Goal: Task Accomplishment & Management: Manage account settings

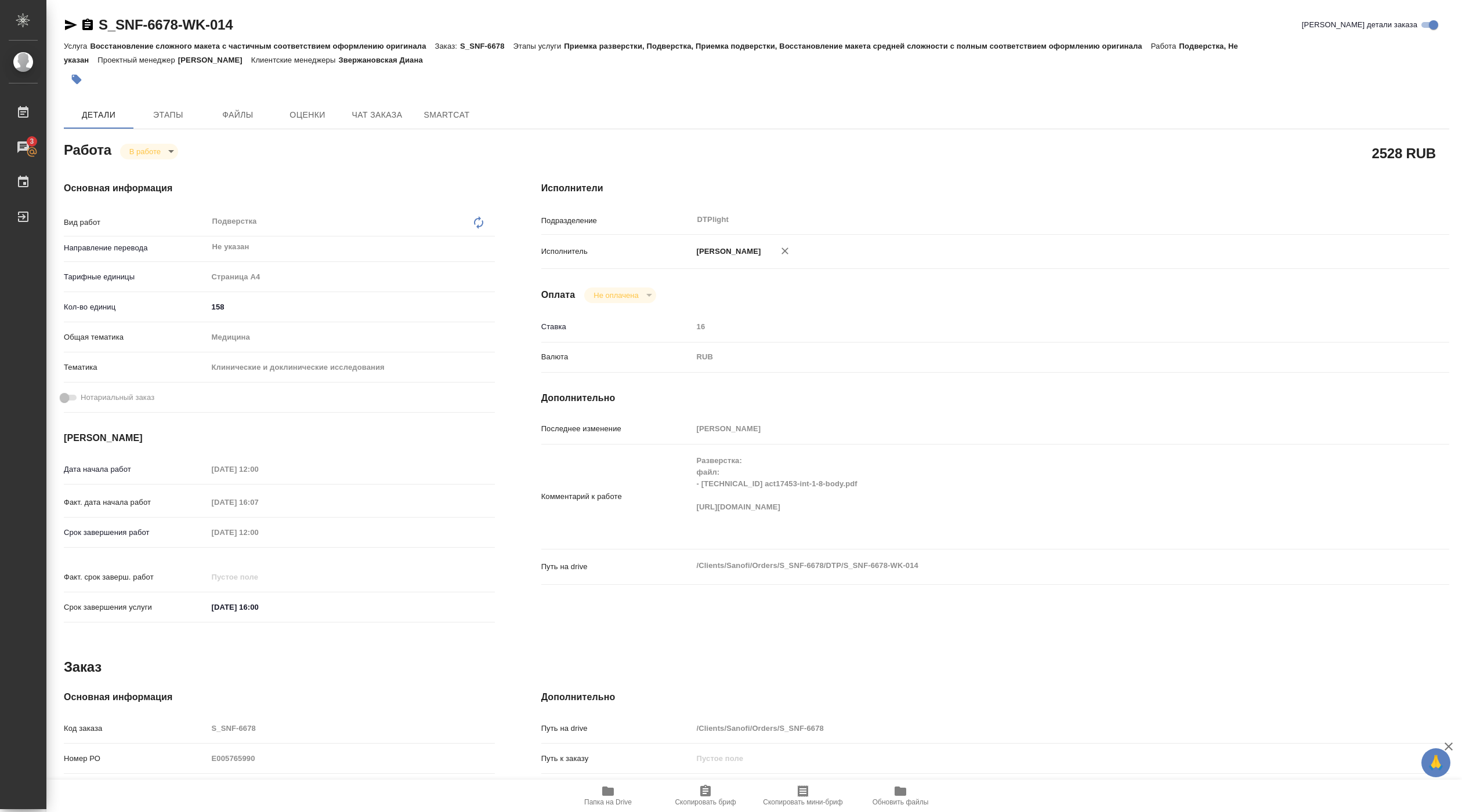
click at [614, 800] on span "Папка на Drive" at bounding box center [608, 802] width 47 height 8
click at [146, 149] on body "🙏 .cls-1 fill:#fff; AWATERA Pankina Anna Работы 3 Чаты График Выйти S_SNF-6678-…" at bounding box center [731, 406] width 1462 height 812
click at [148, 167] on button "Выполнен" at bounding box center [151, 172] width 42 height 13
type textarea "x"
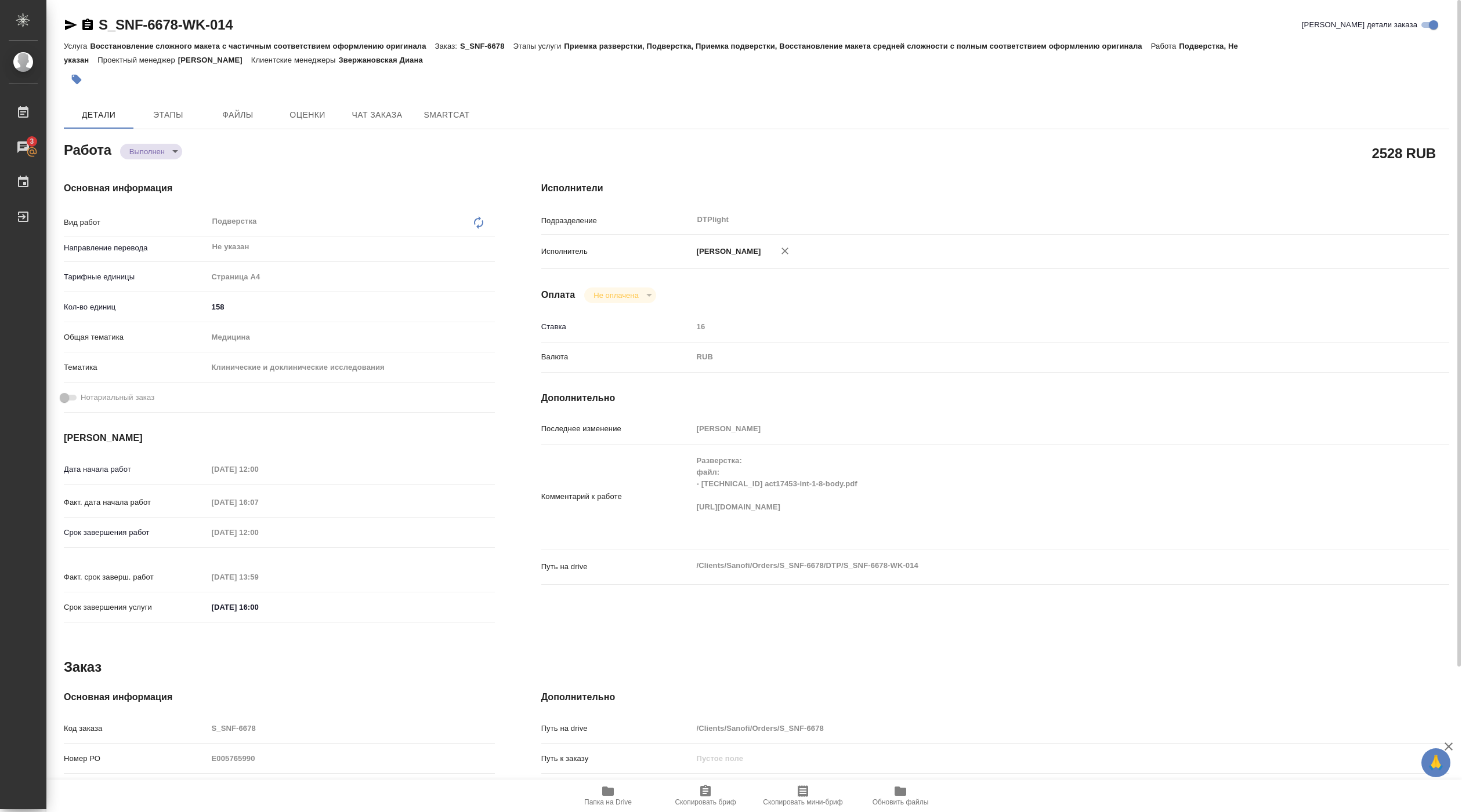
type textarea "x"
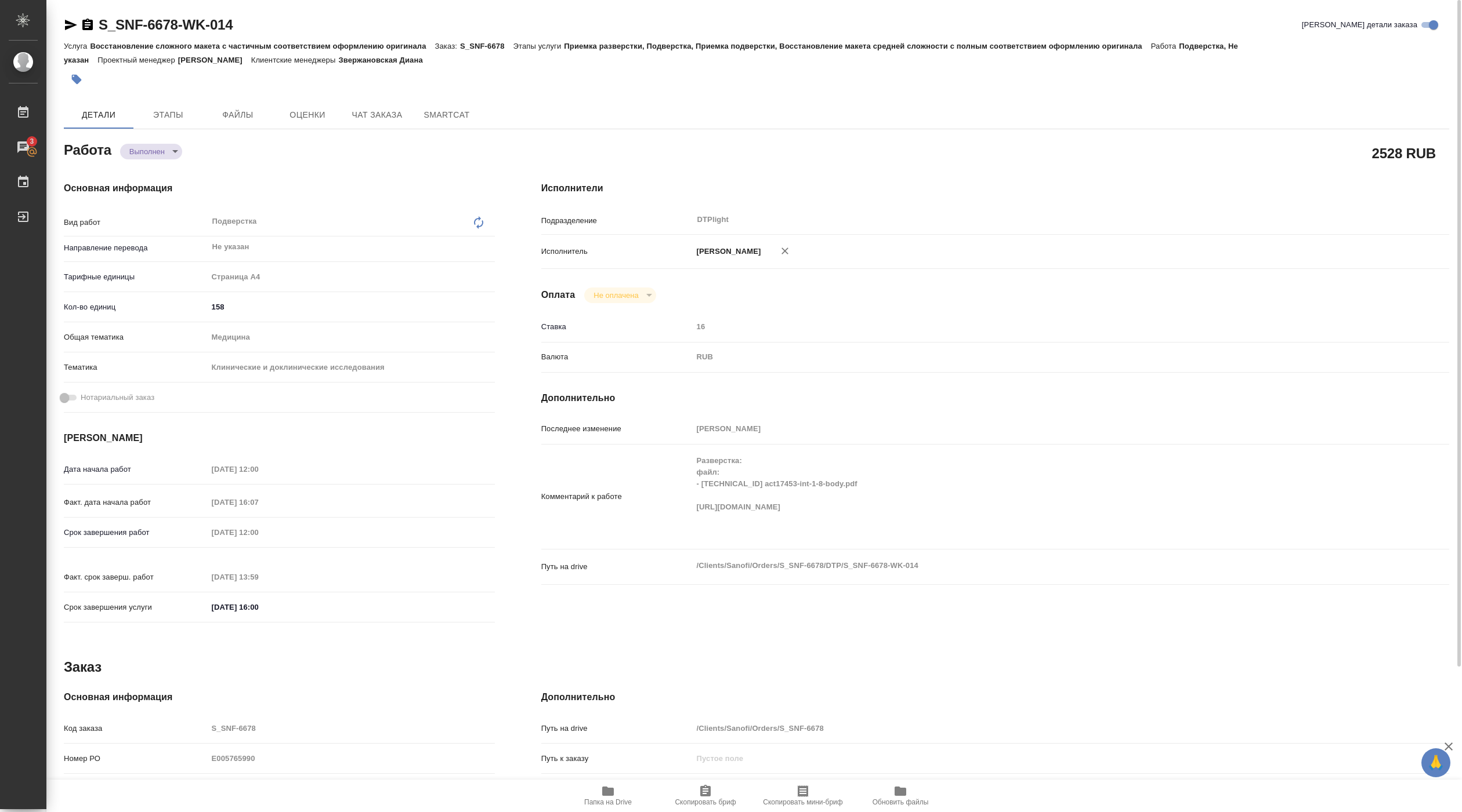
type textarea "x"
drag, startPoint x: 100, startPoint y: 35, endPoint x: 256, endPoint y: 28, distance: 156.2
click at [256, 28] on div "S_SNF-6678-WK-014 Кратко детали заказа" at bounding box center [756, 27] width 1385 height 23
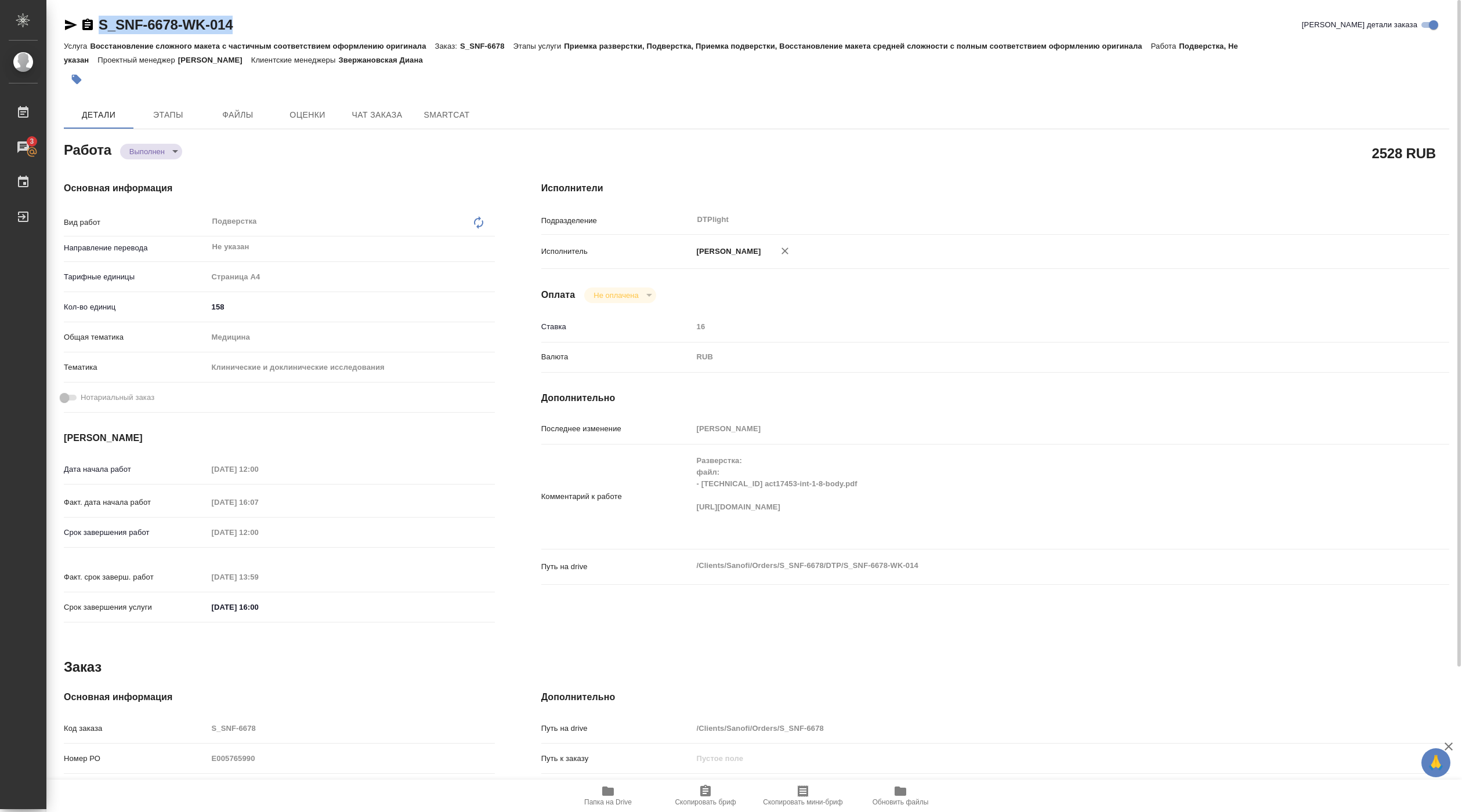
type textarea "x"
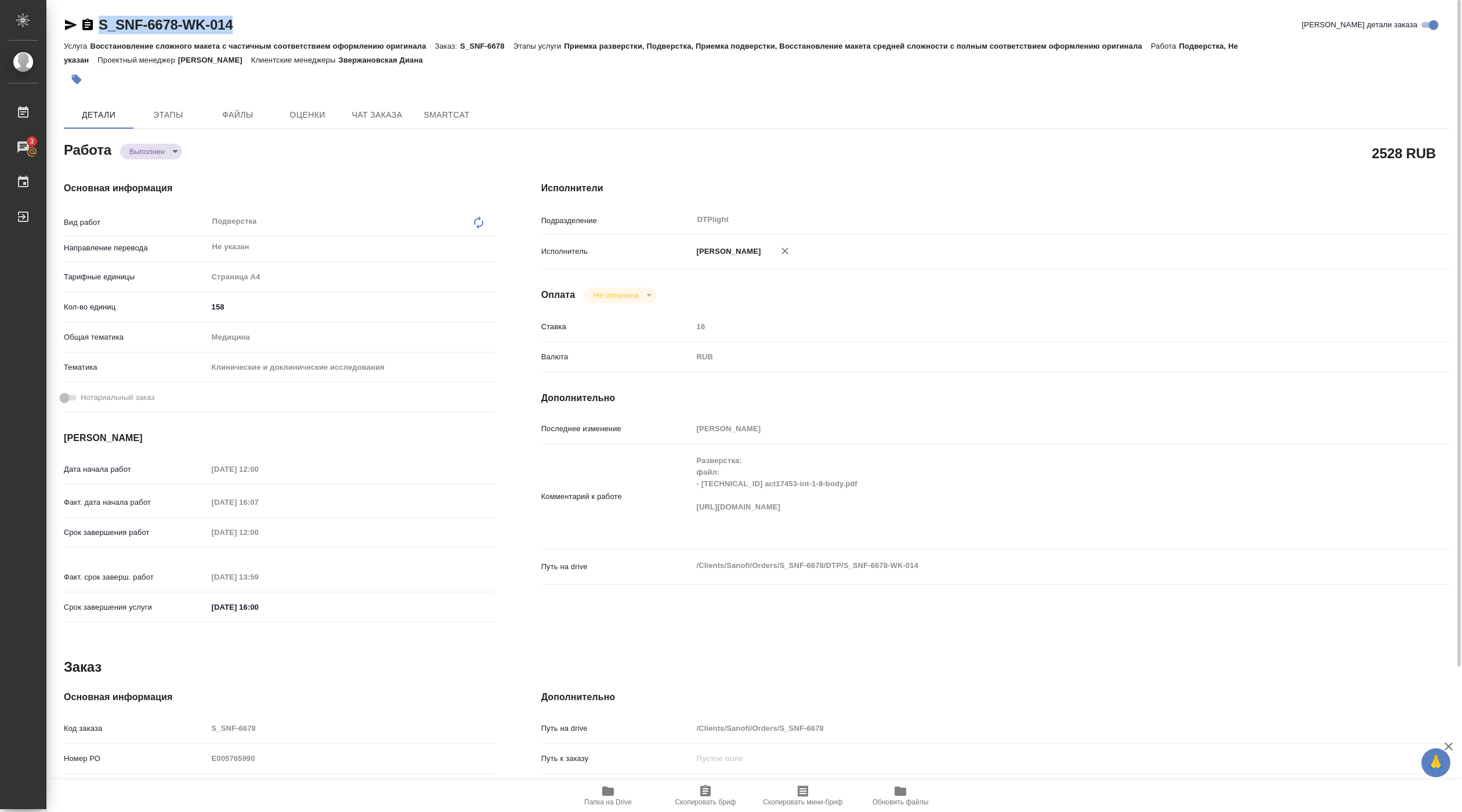
copy link "S_SNF-6678-WK-014"
type textarea "x"
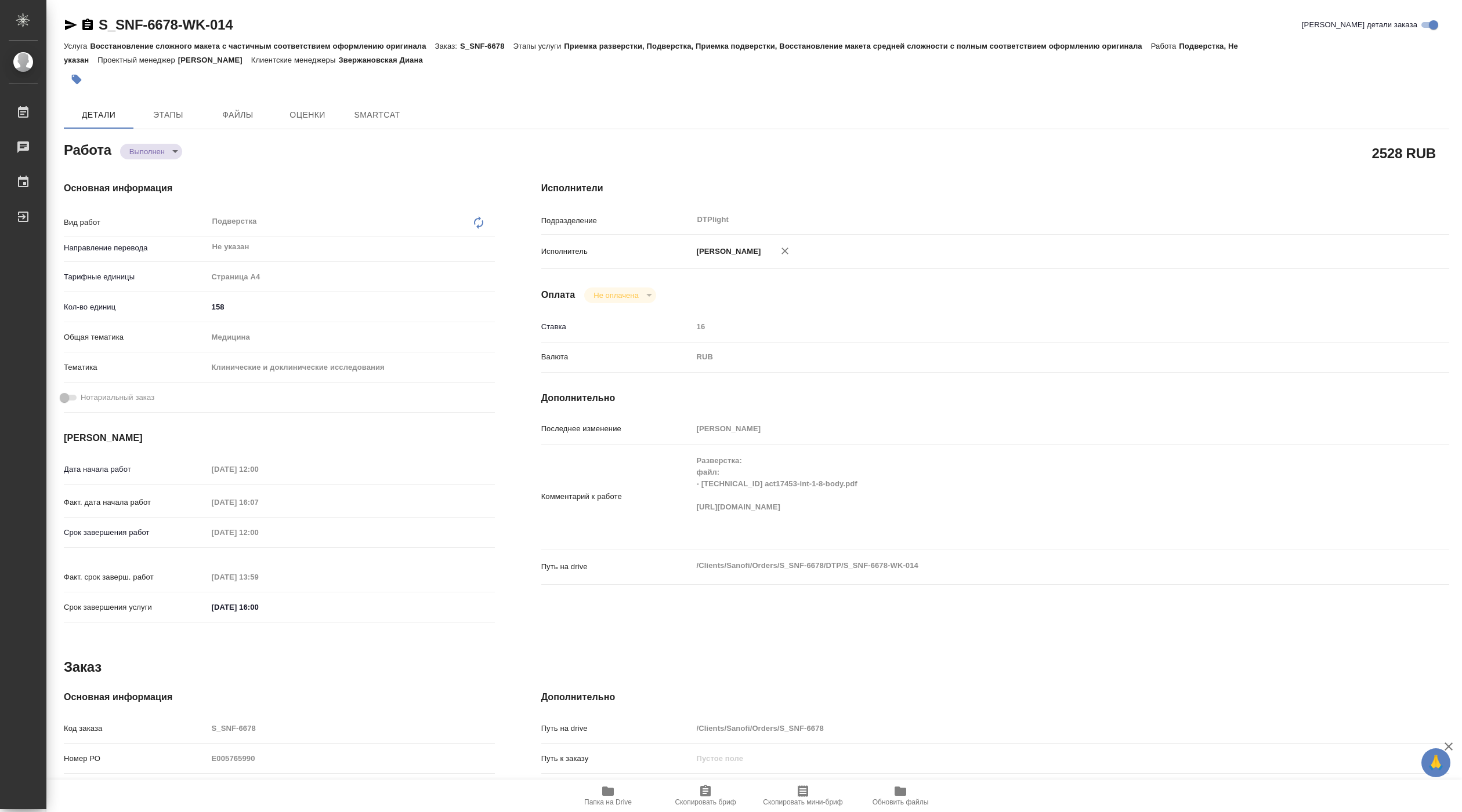
type textarea "x"
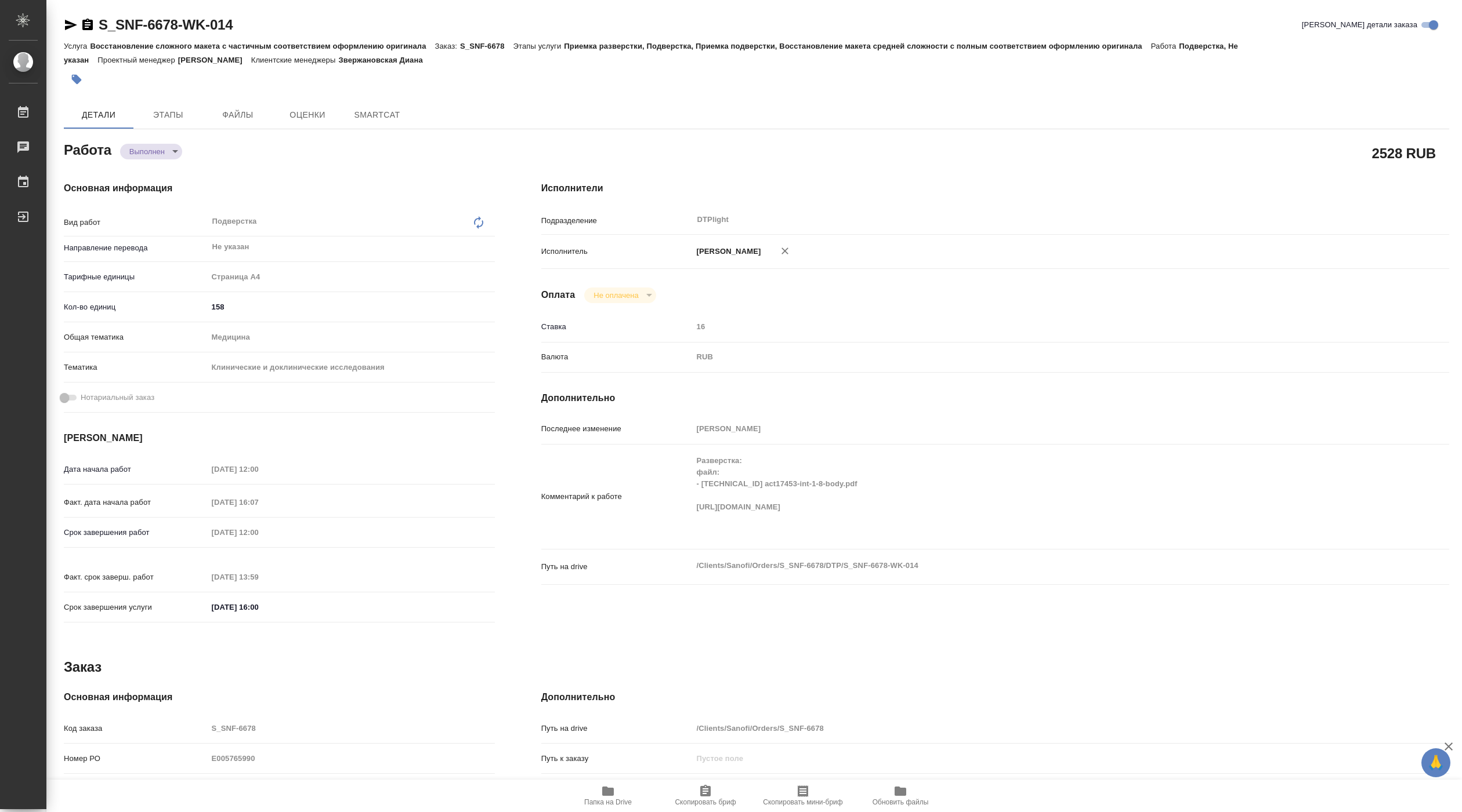
type textarea "x"
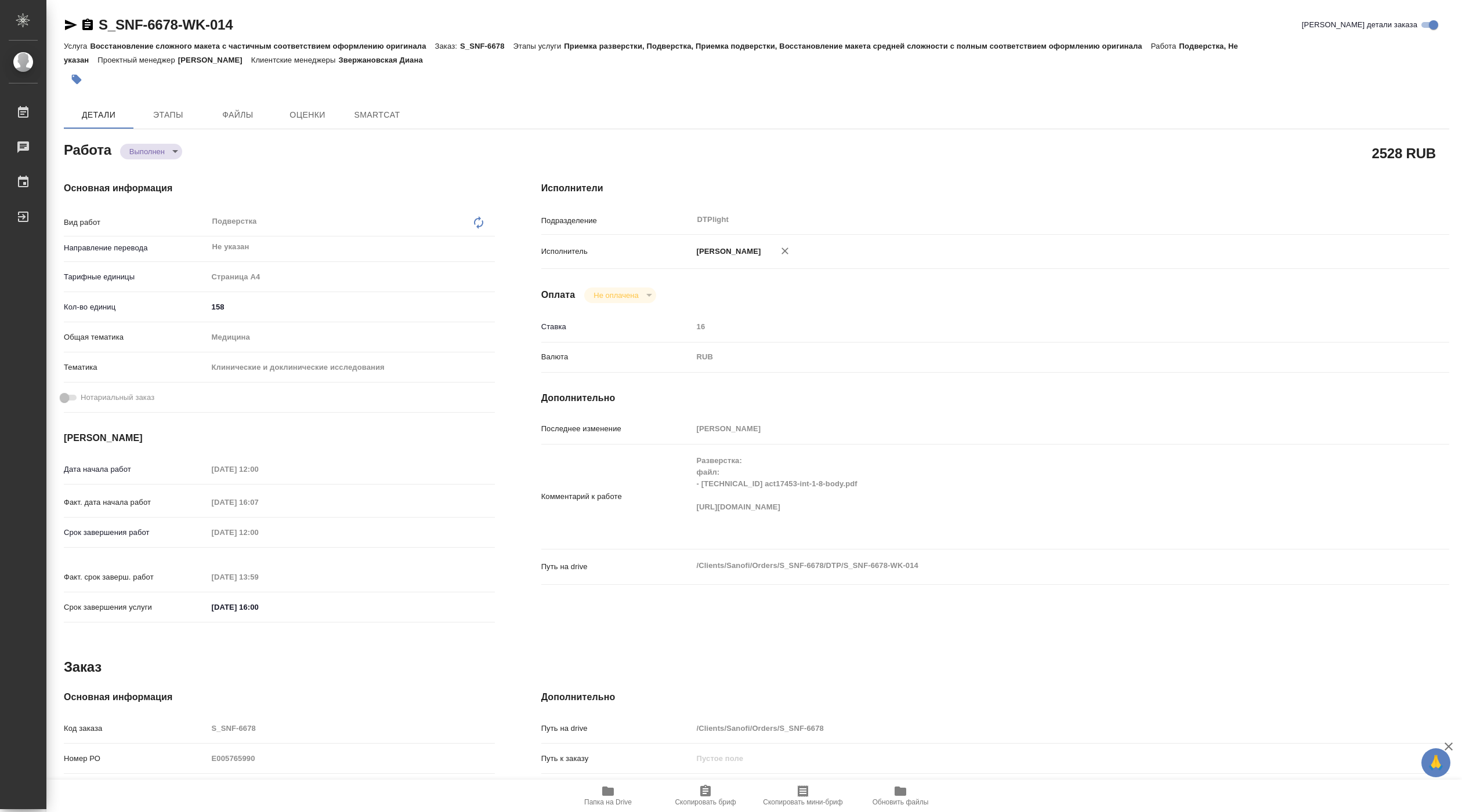
type textarea "x"
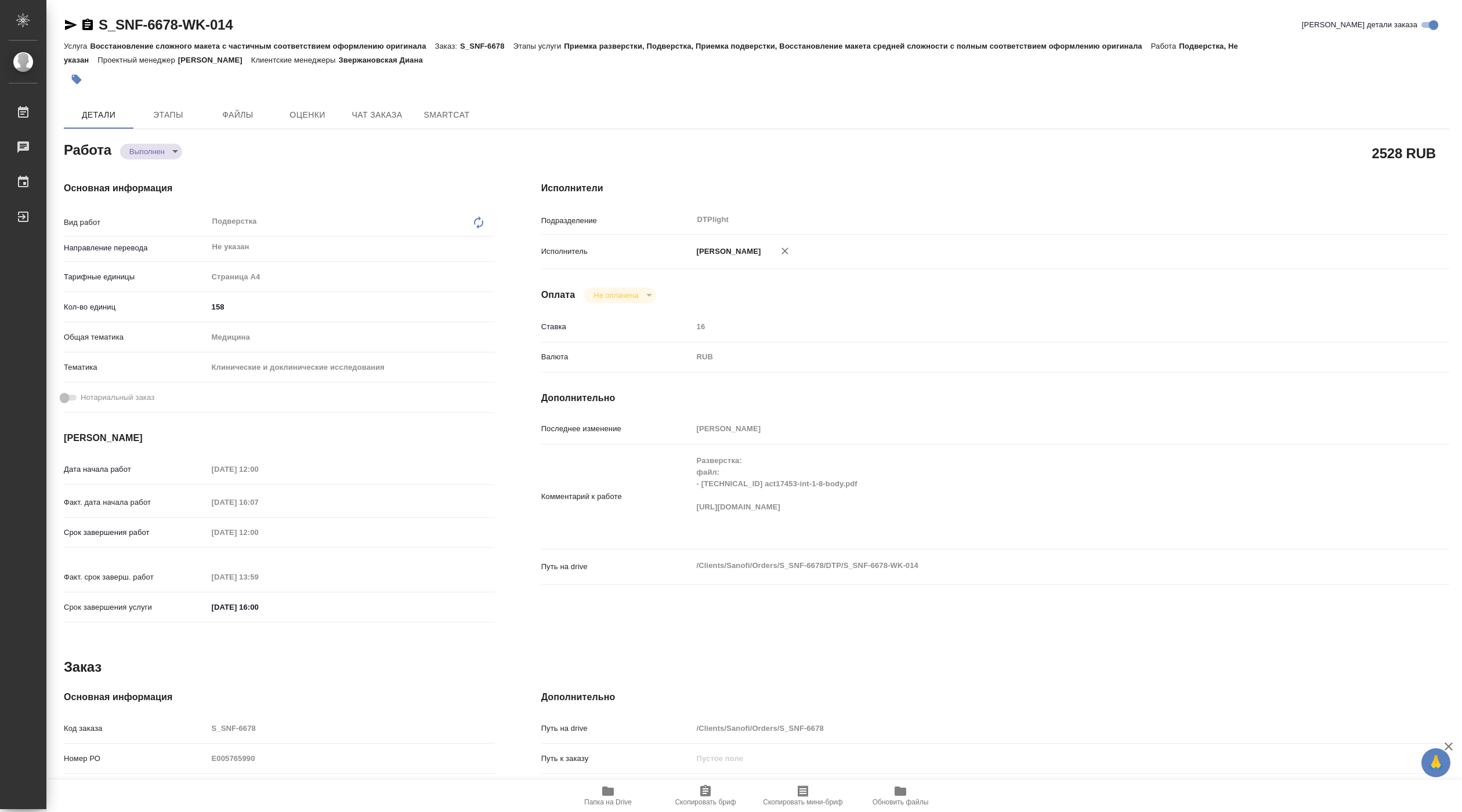
type textarea "x"
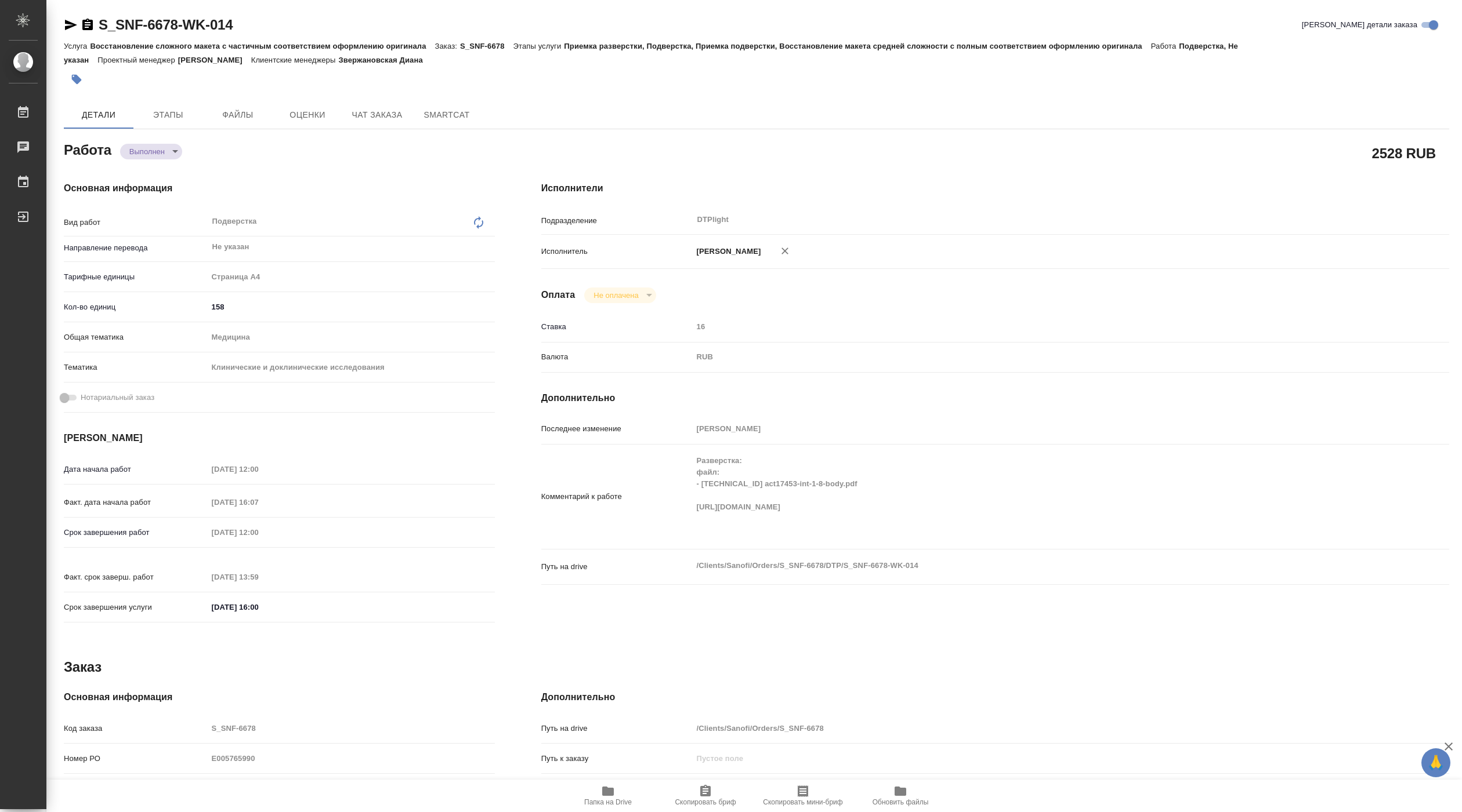
type textarea "x"
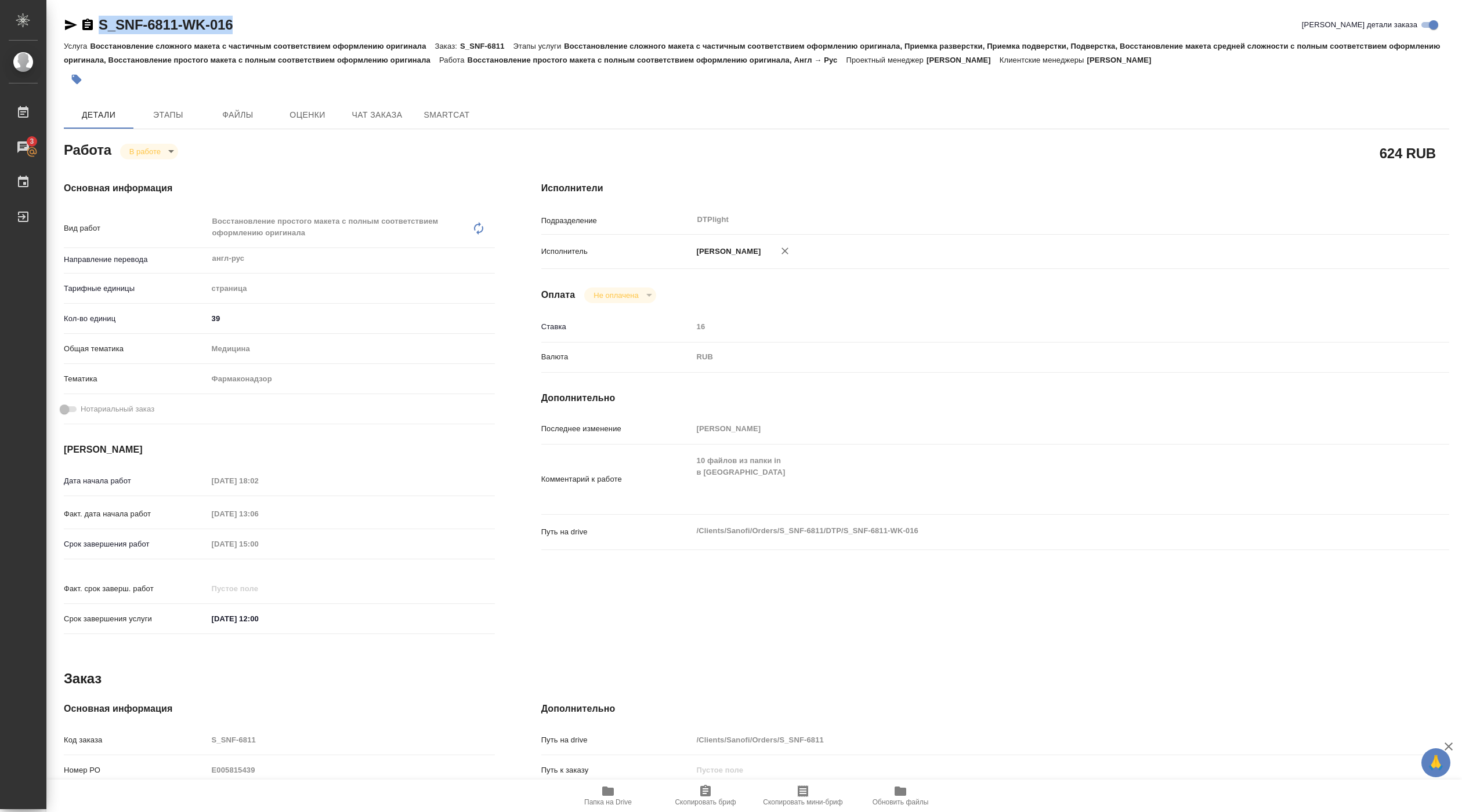
drag, startPoint x: 95, startPoint y: 34, endPoint x: 294, endPoint y: 21, distance: 199.4
click at [294, 21] on div "S_SNF-6811-WK-016 Кратко детали заказа" at bounding box center [756, 27] width 1385 height 23
copy link "S_SNF-6811-WK-016"
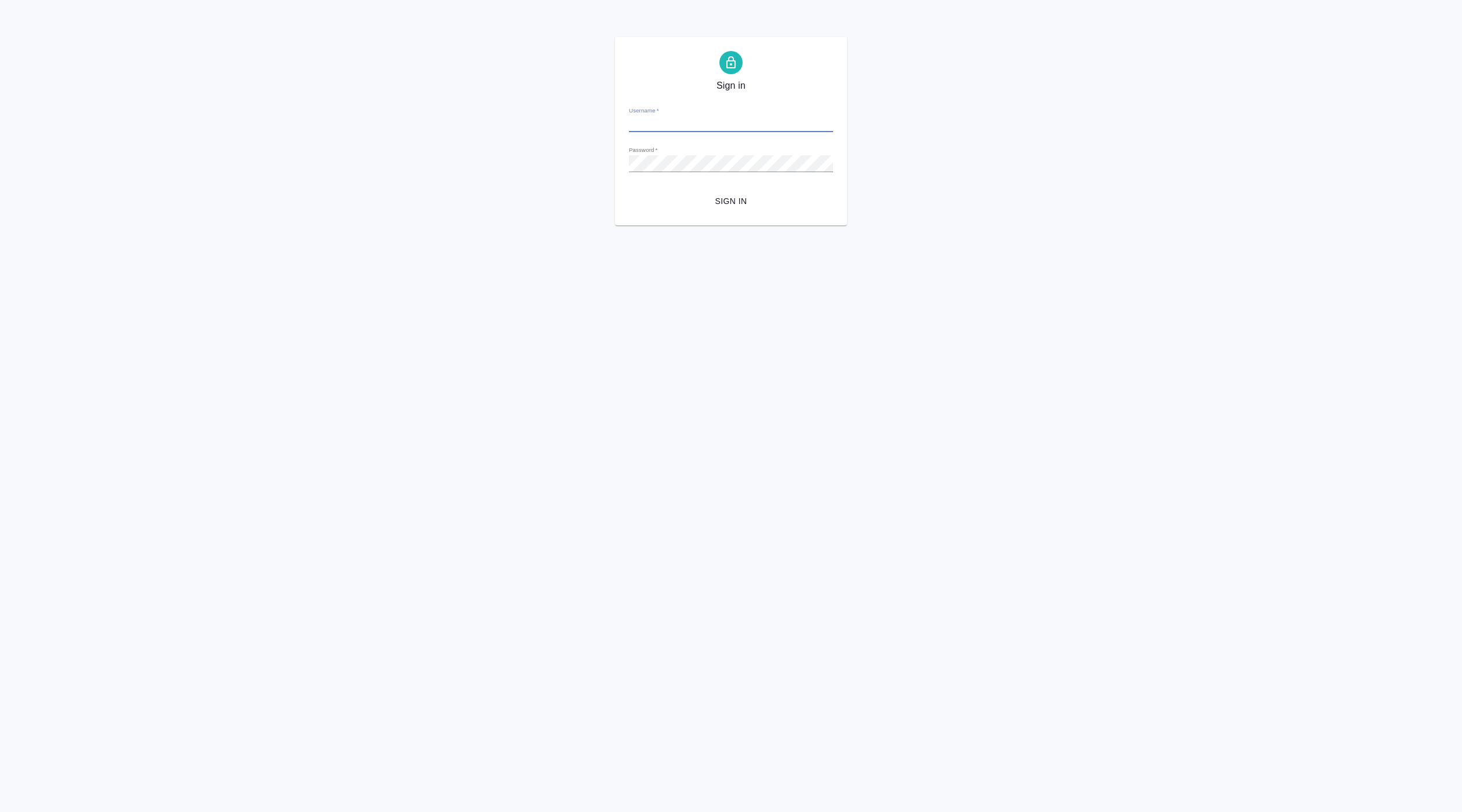
type input "[EMAIL_ADDRESS][DOMAIN_NAME]"
click at [766, 197] on span "Sign in" at bounding box center [731, 201] width 186 height 15
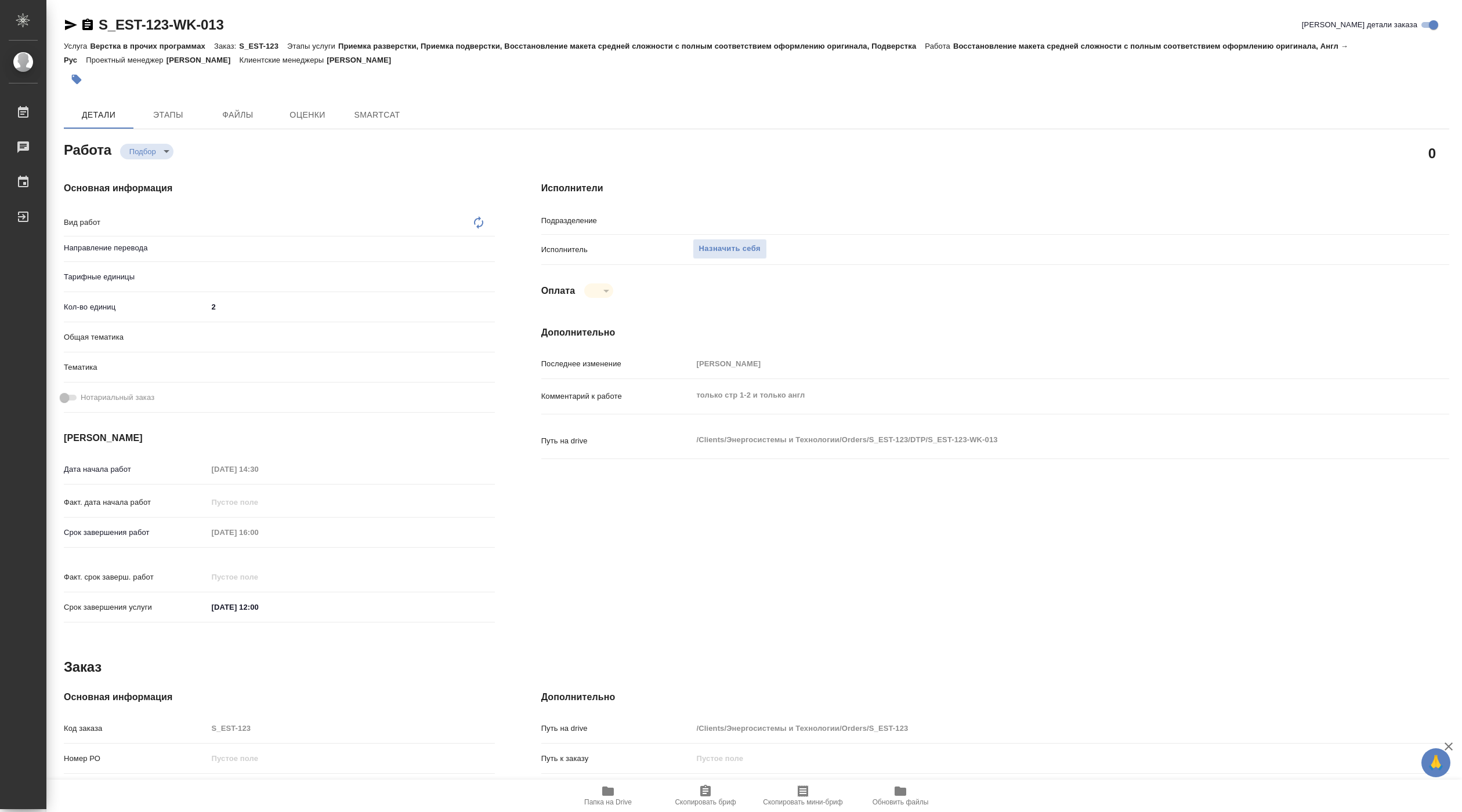
type textarea "x"
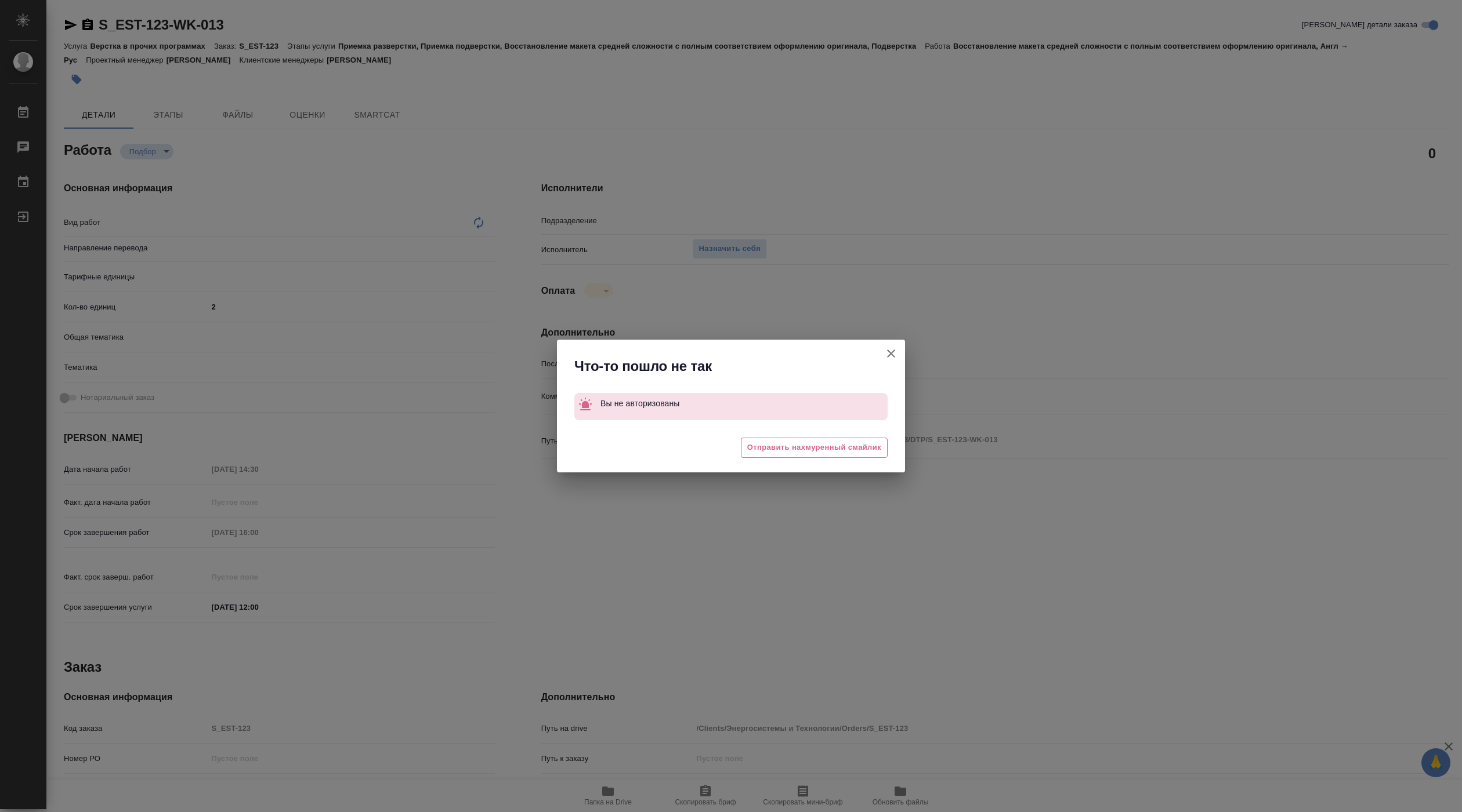
type textarea "x"
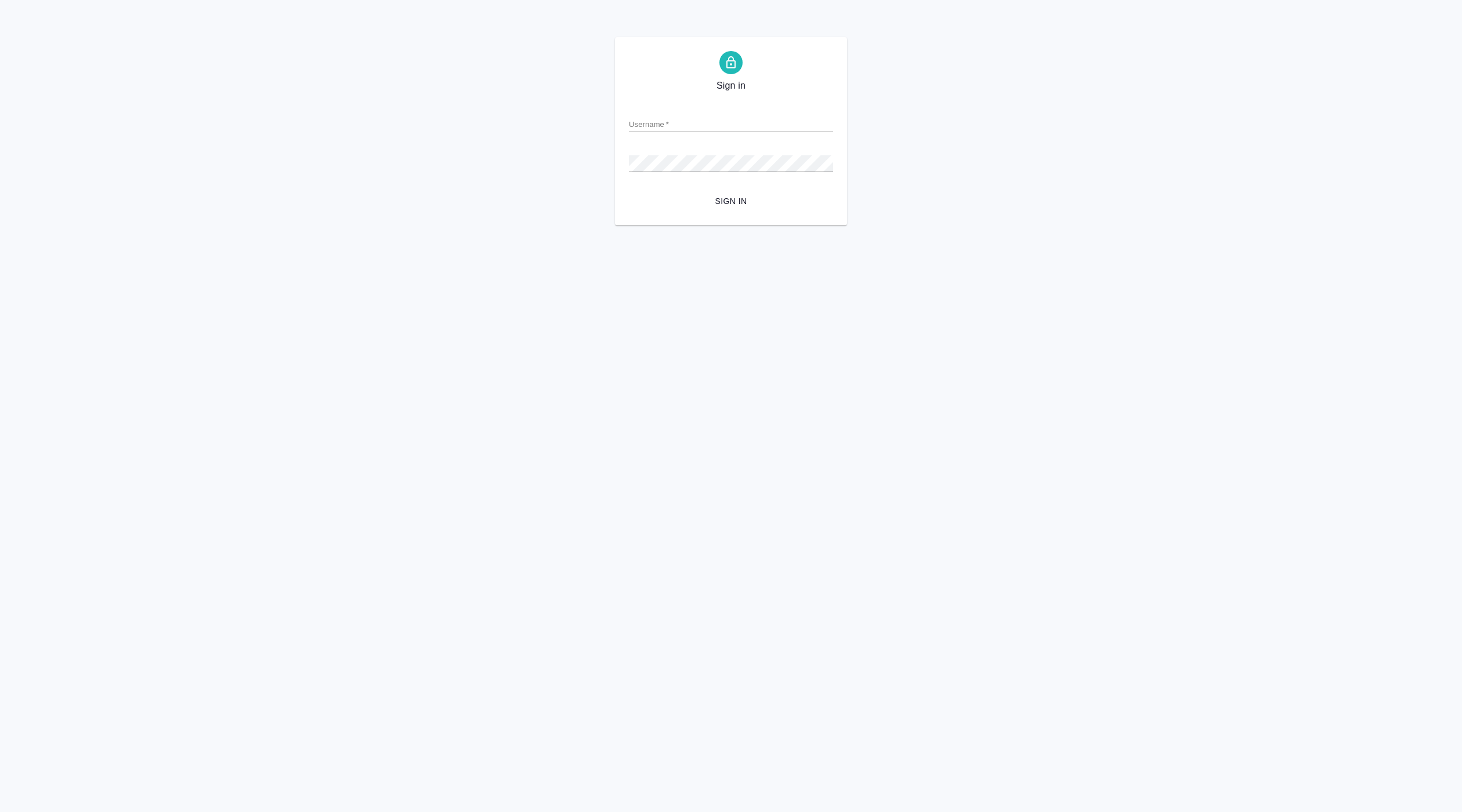
type input "[EMAIL_ADDRESS][DOMAIN_NAME]"
click at [891, 225] on html "Sign in Username   * [EMAIL_ADDRESS][DOMAIN_NAME] Password   * urlPath   * / Si…" at bounding box center [731, 112] width 1462 height 225
click at [742, 200] on span "Sign in" at bounding box center [731, 201] width 186 height 15
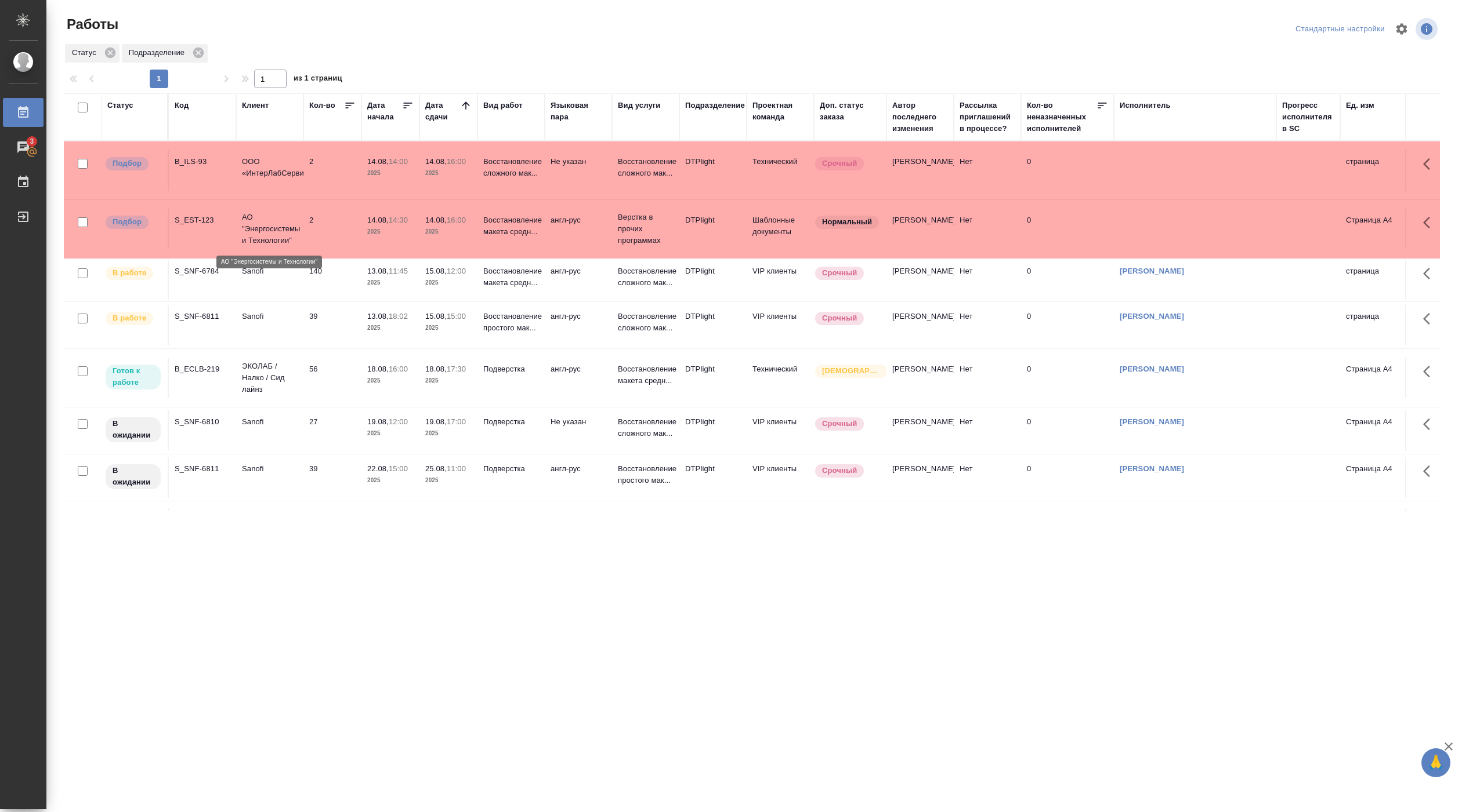
click at [267, 236] on p "АО "Энергосистемы и Технологии"" at bounding box center [270, 229] width 56 height 34
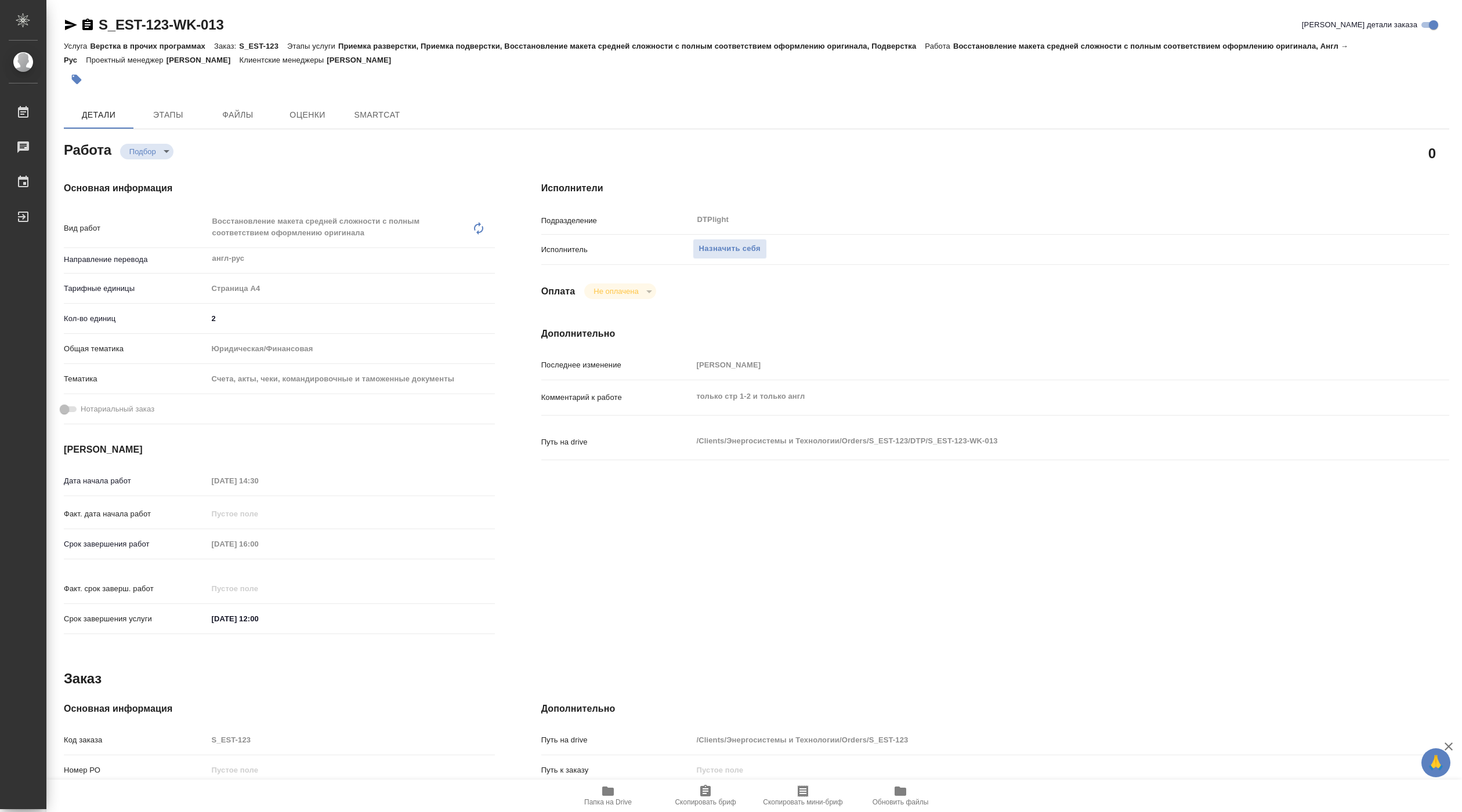
type textarea "x"
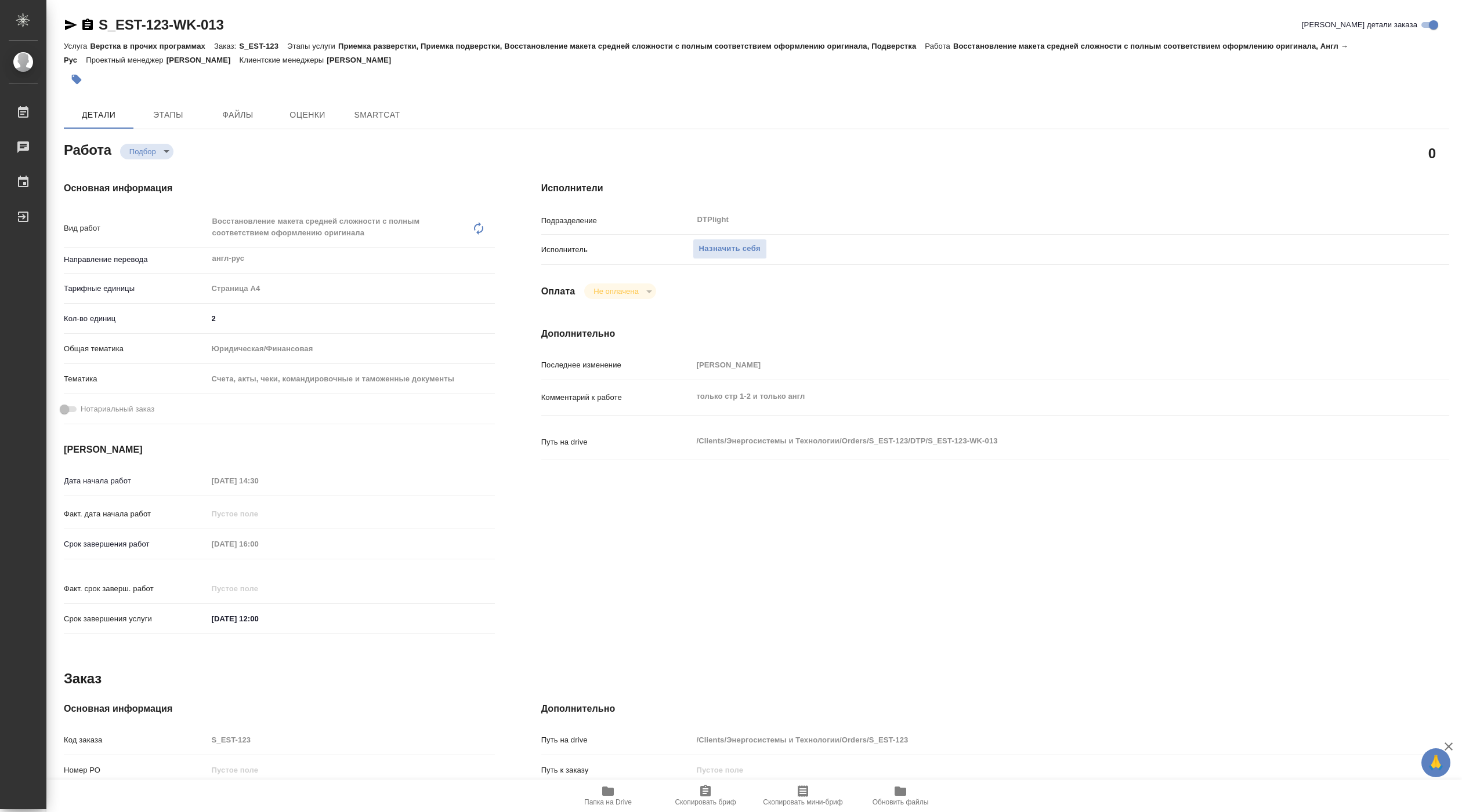
type textarea "x"
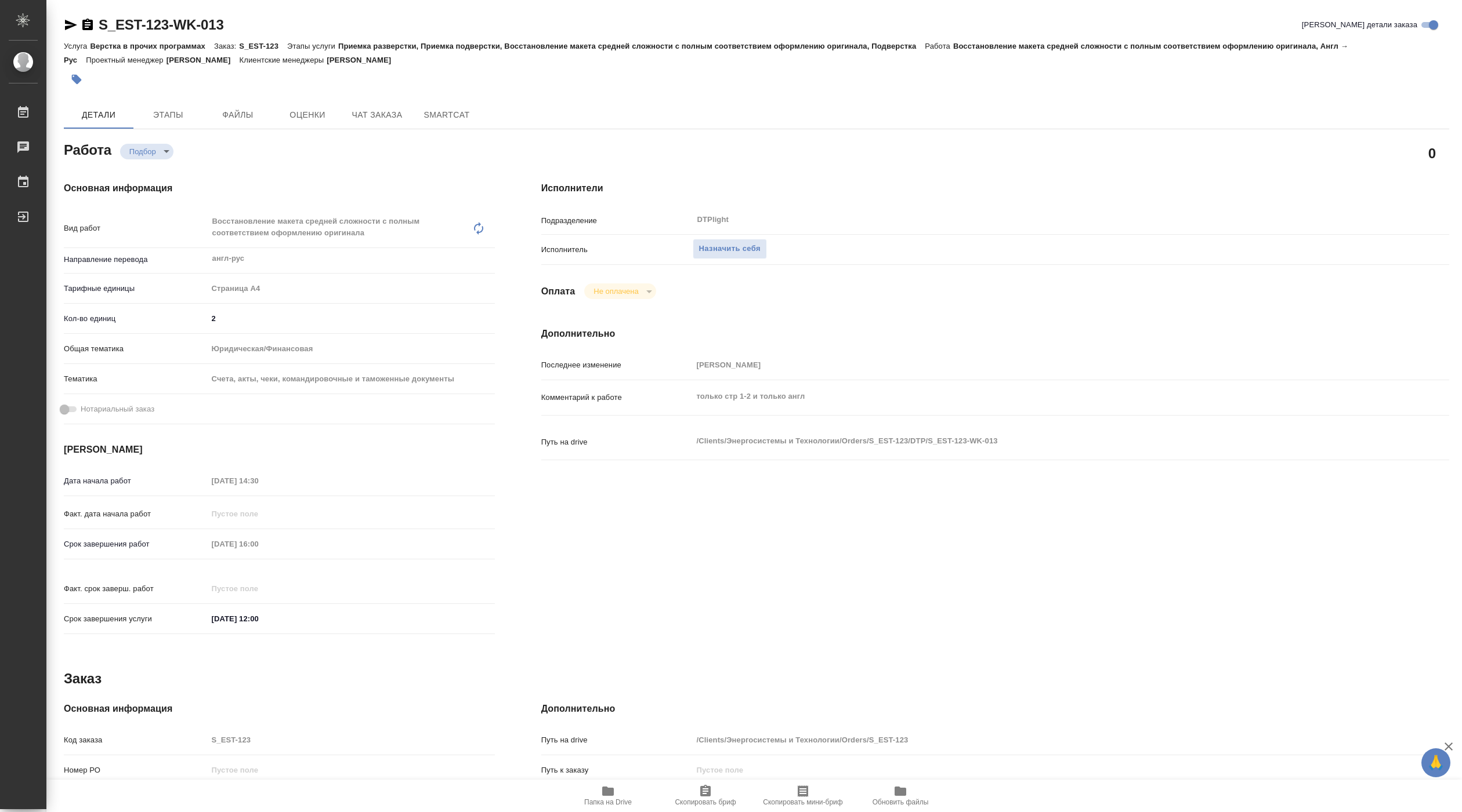
type textarea "x"
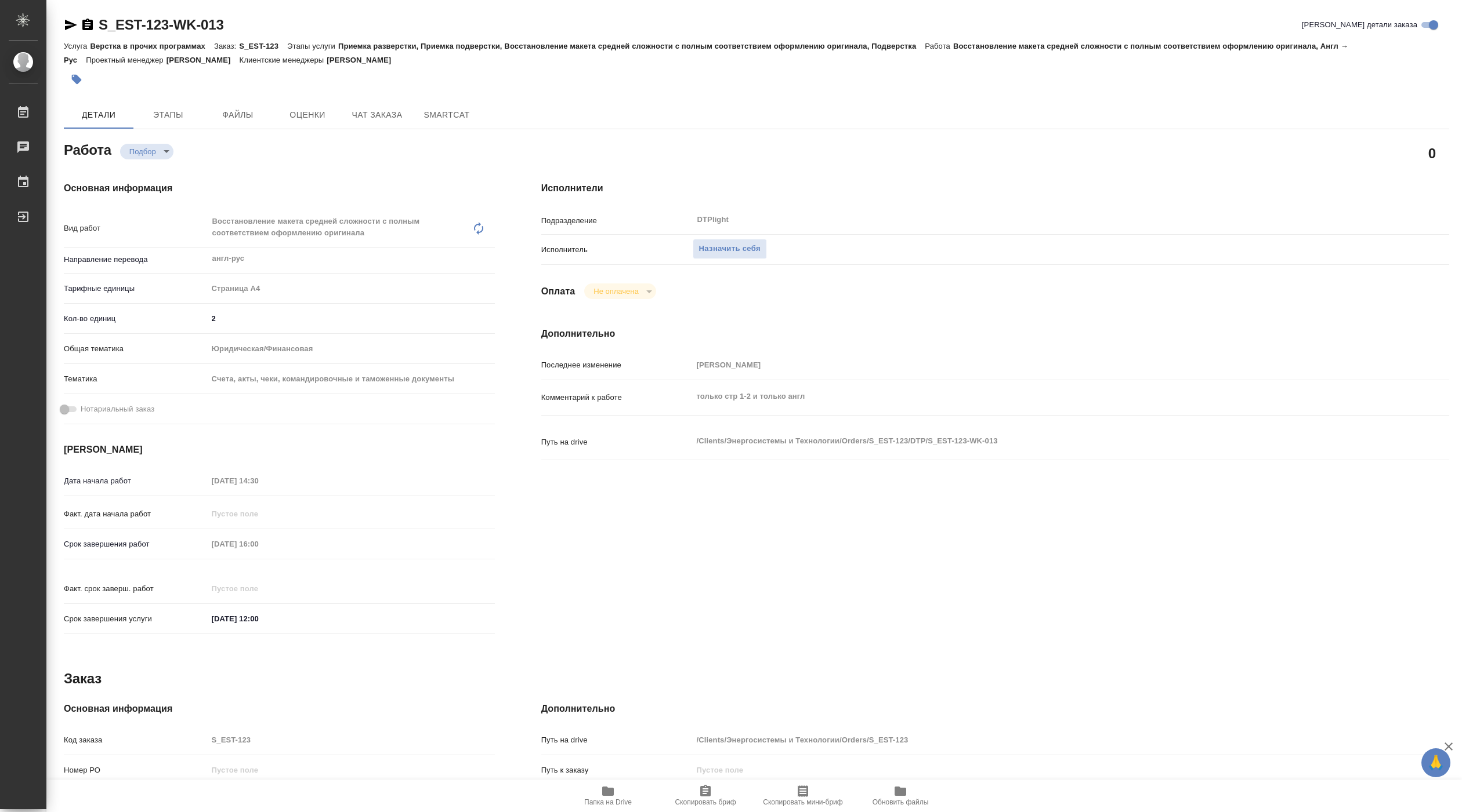
click at [623, 806] on span "Папка на Drive" at bounding box center [608, 802] width 47 height 8
type textarea "x"
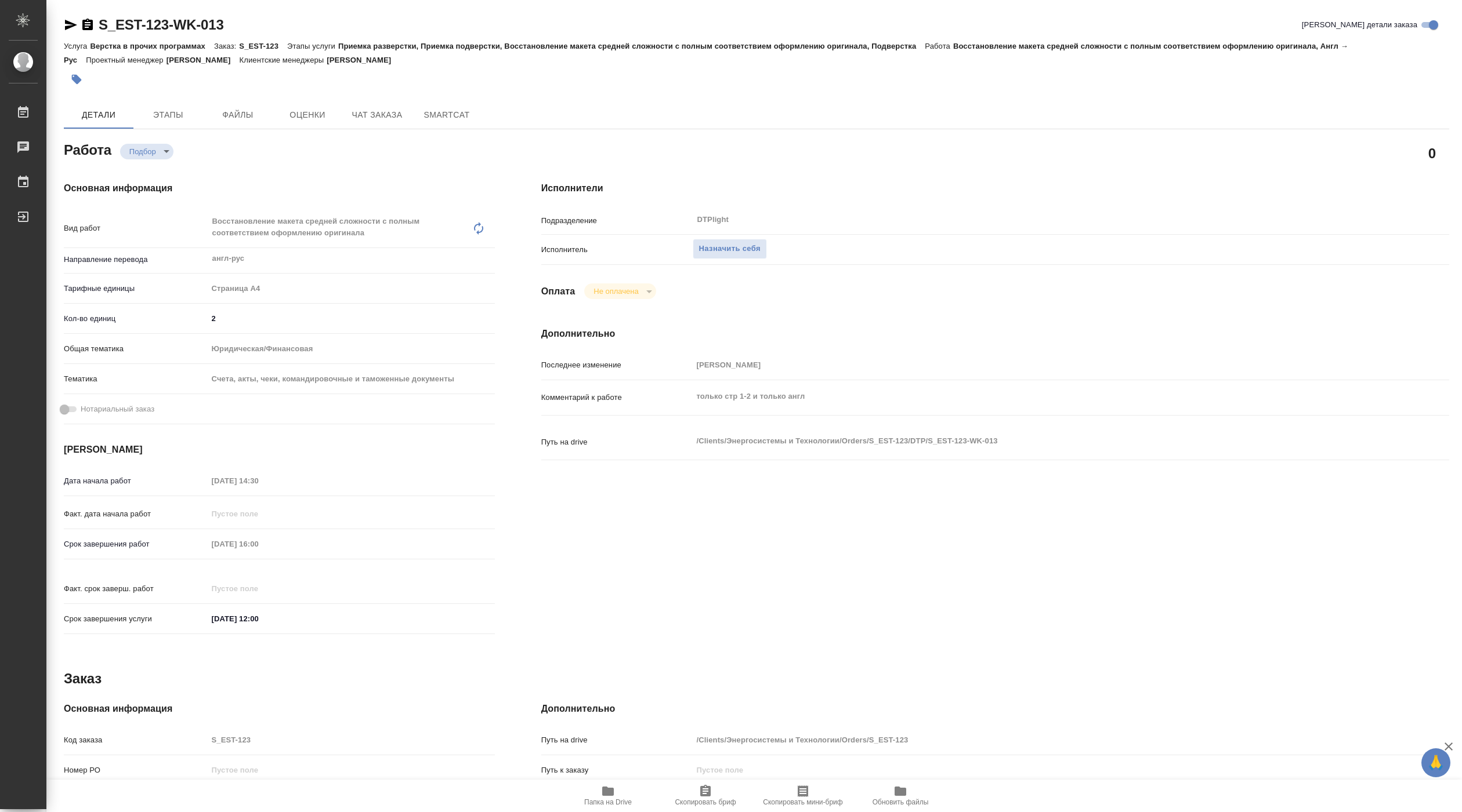
type textarea "x"
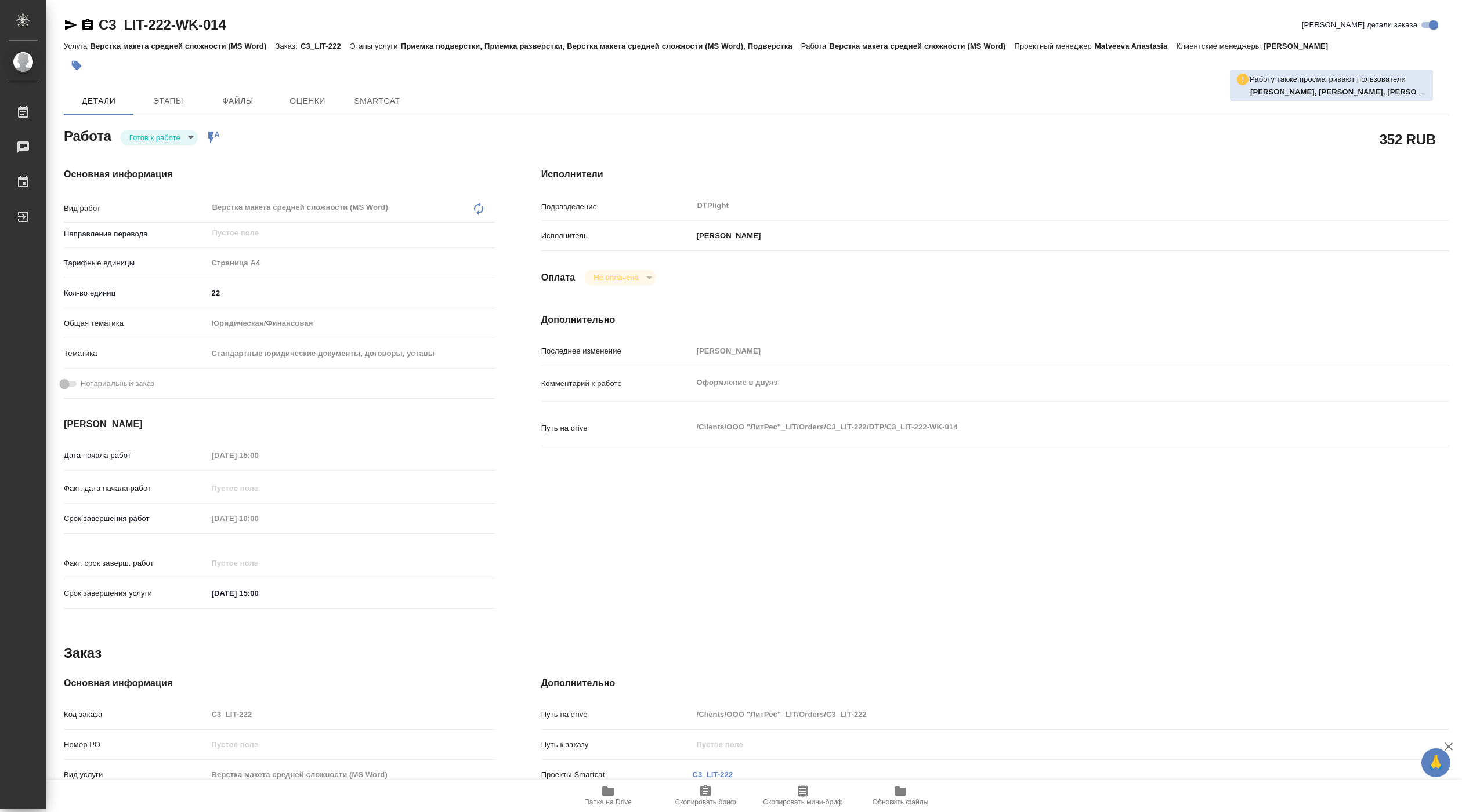
type textarea "x"
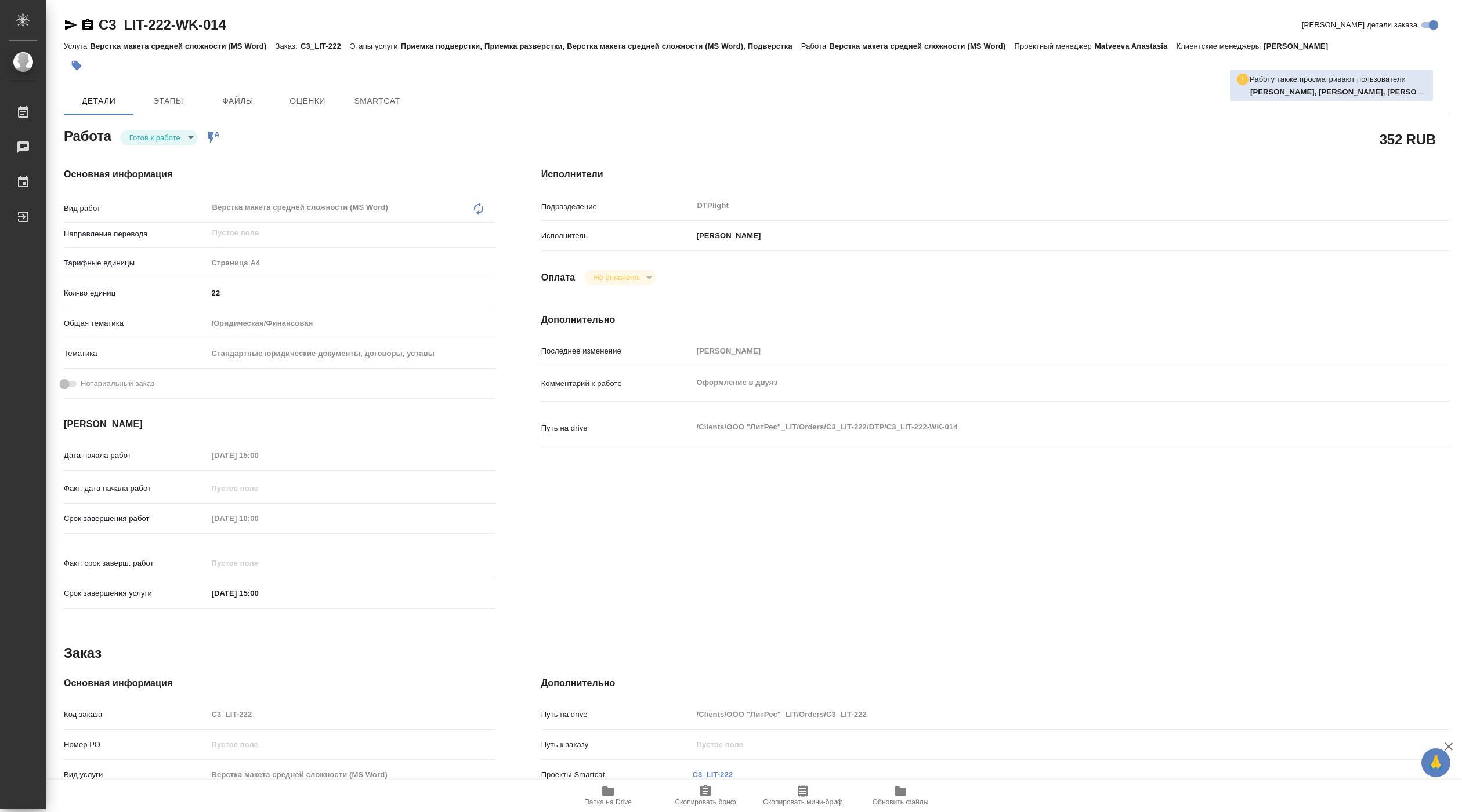
type textarea "x"
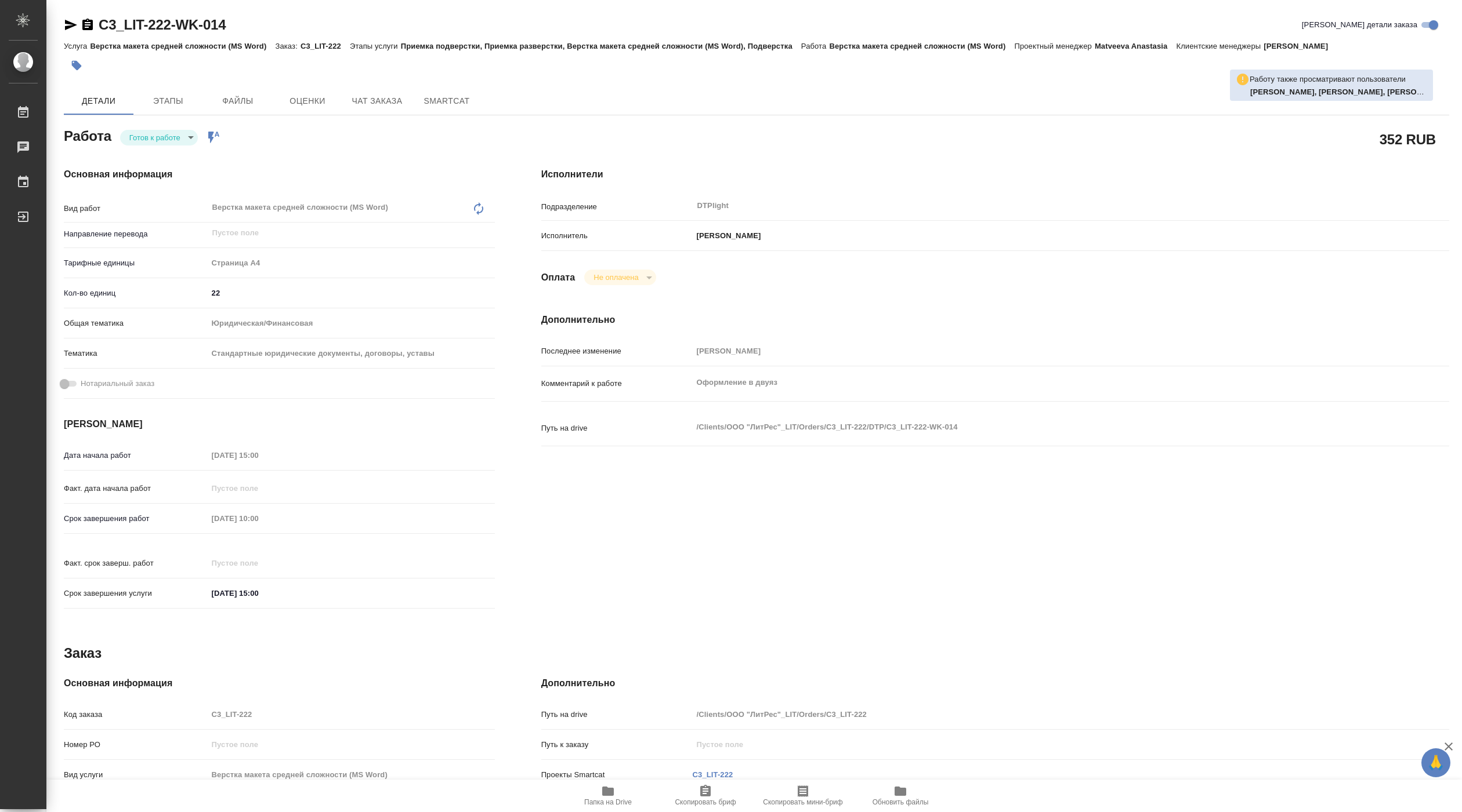
type textarea "x"
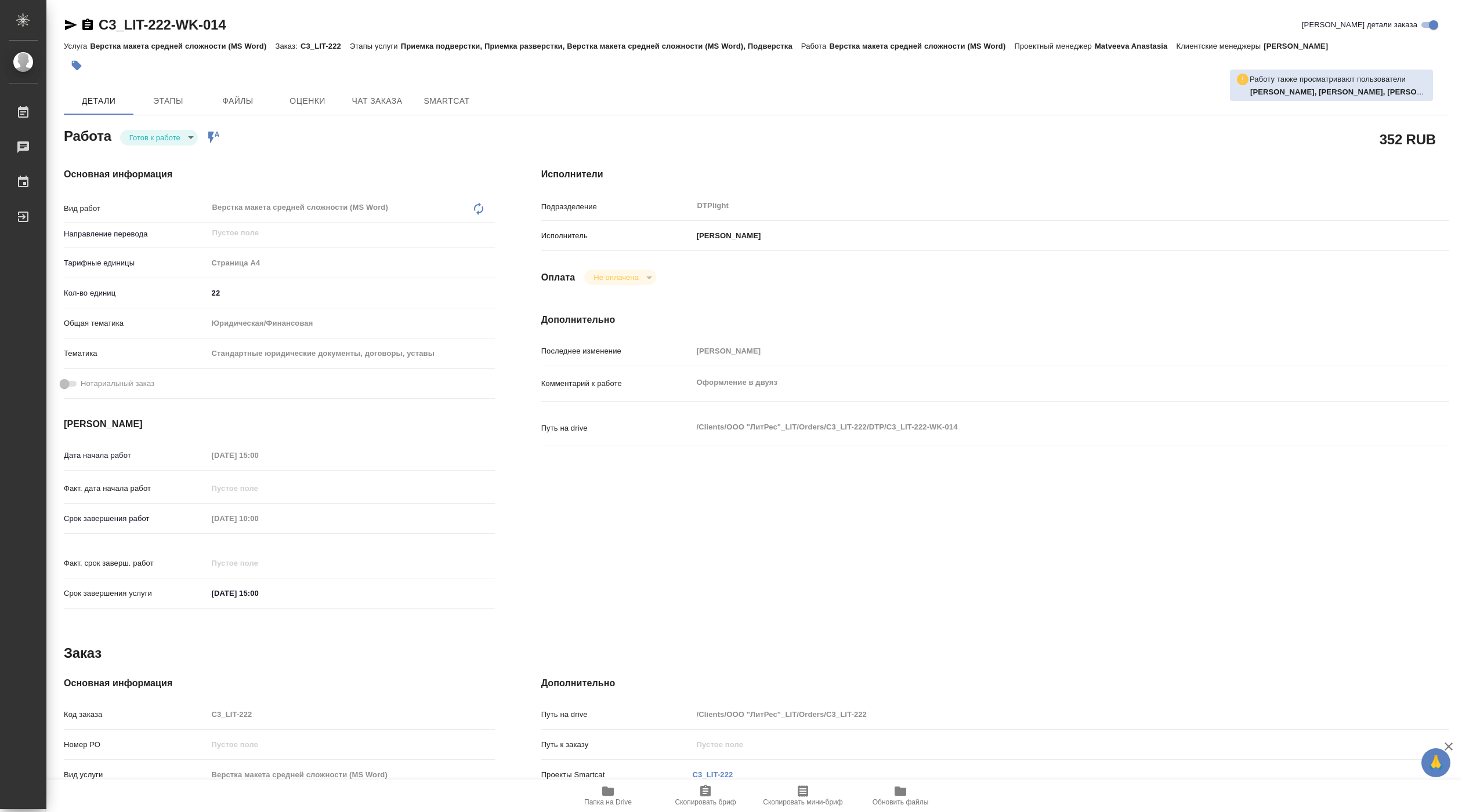
type textarea "x"
